Goal: Information Seeking & Learning: Learn about a topic

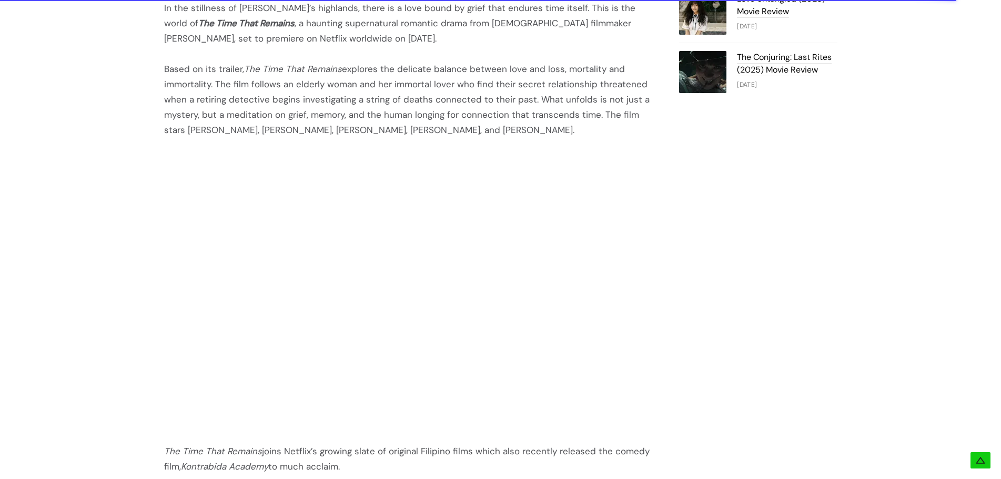
scroll to position [1158, 0]
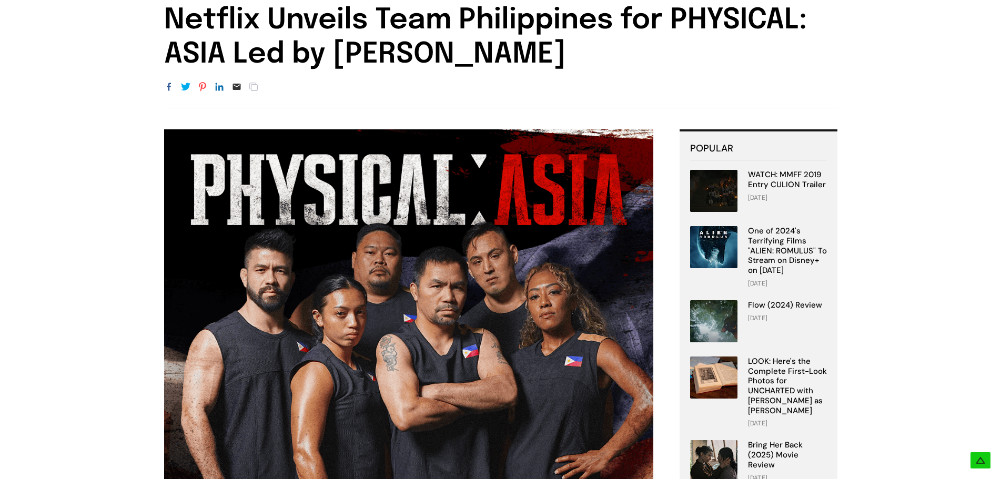
scroll to position [53, 0]
